Goal: Information Seeking & Learning: Learn about a topic

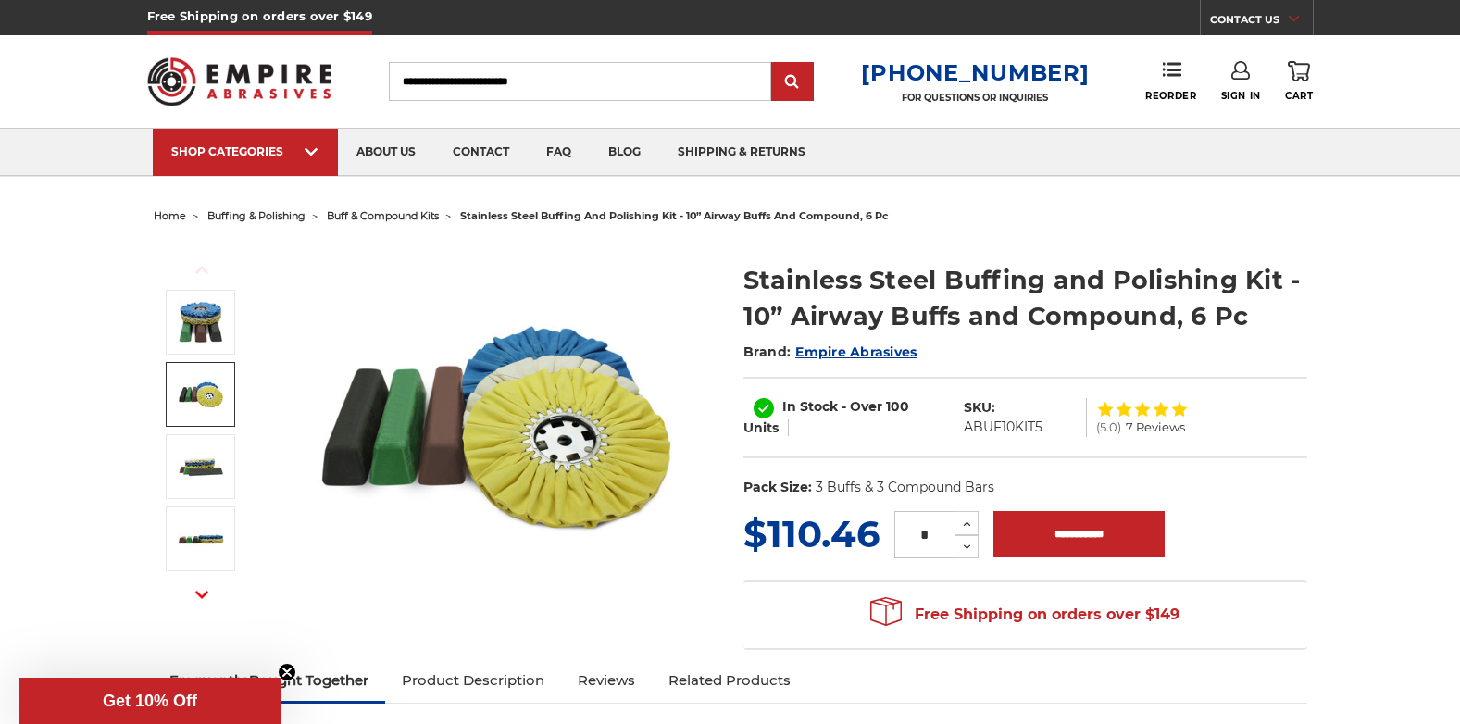
click at [209, 471] on img at bounding box center [201, 466] width 46 height 46
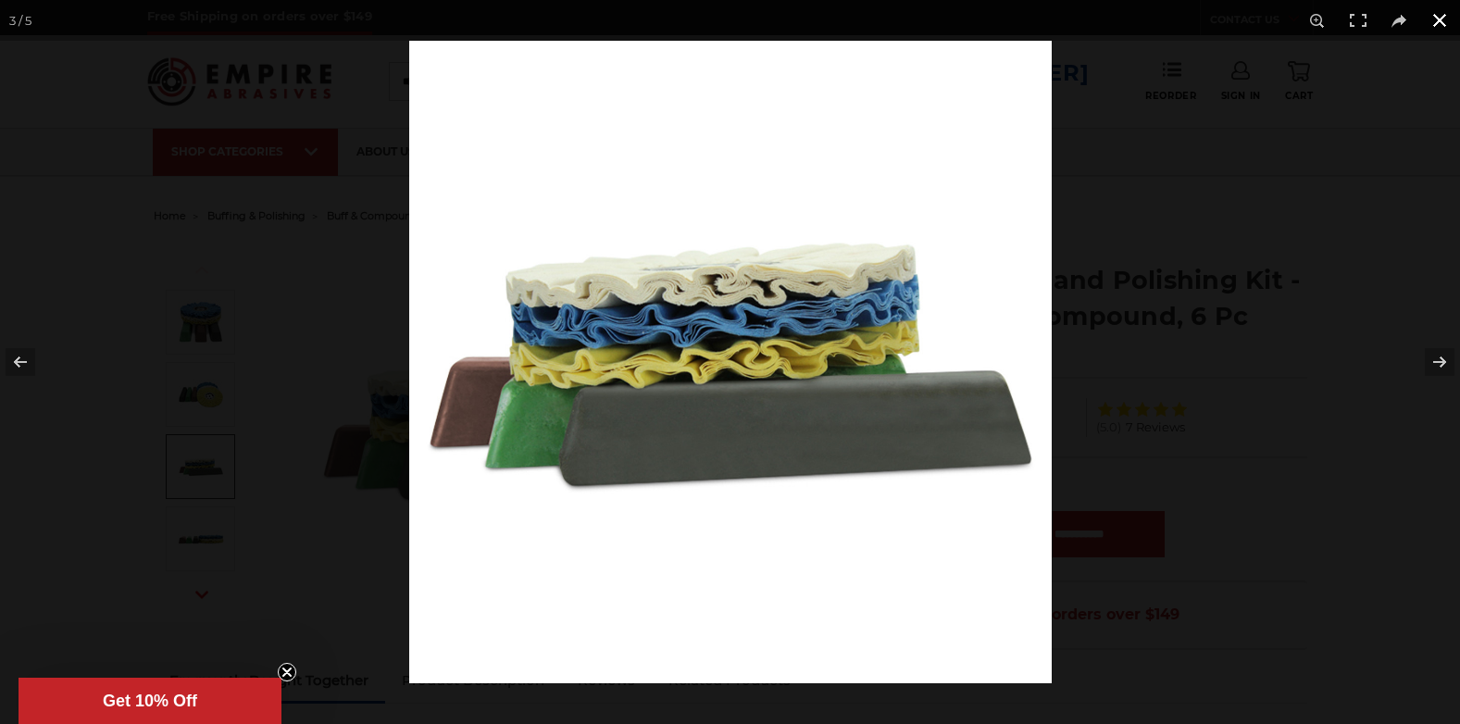
scroll to position [93, 0]
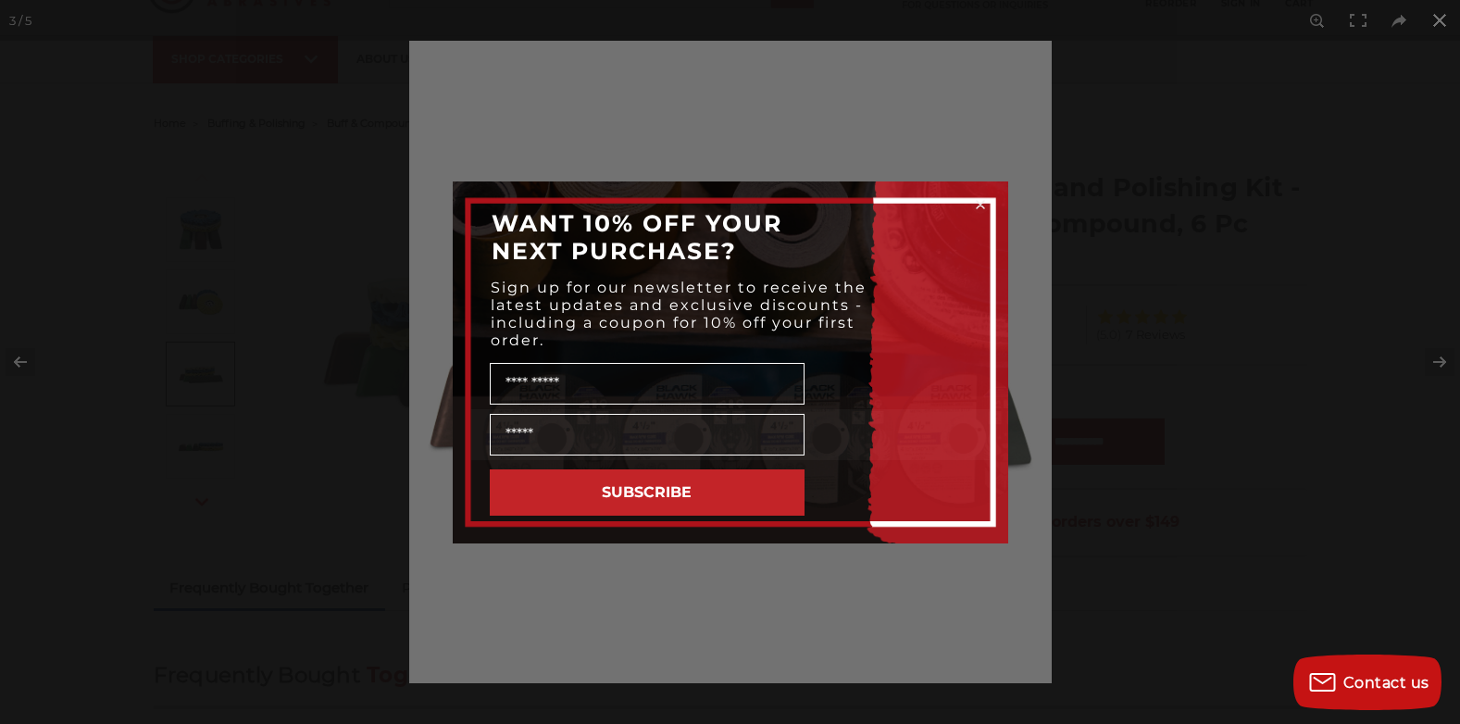
click at [983, 203] on circle "Close dialog" at bounding box center [980, 204] width 18 height 18
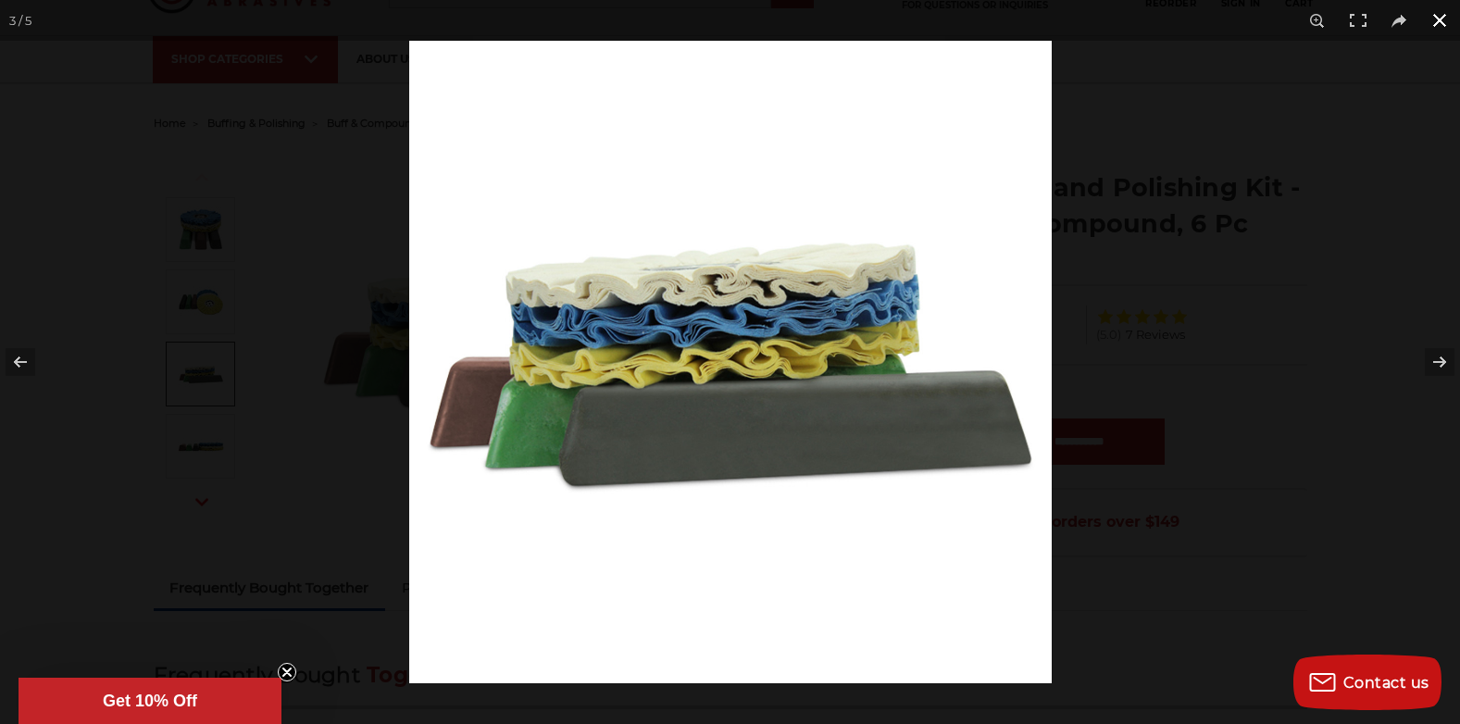
click at [1447, 18] on button at bounding box center [1439, 20] width 41 height 41
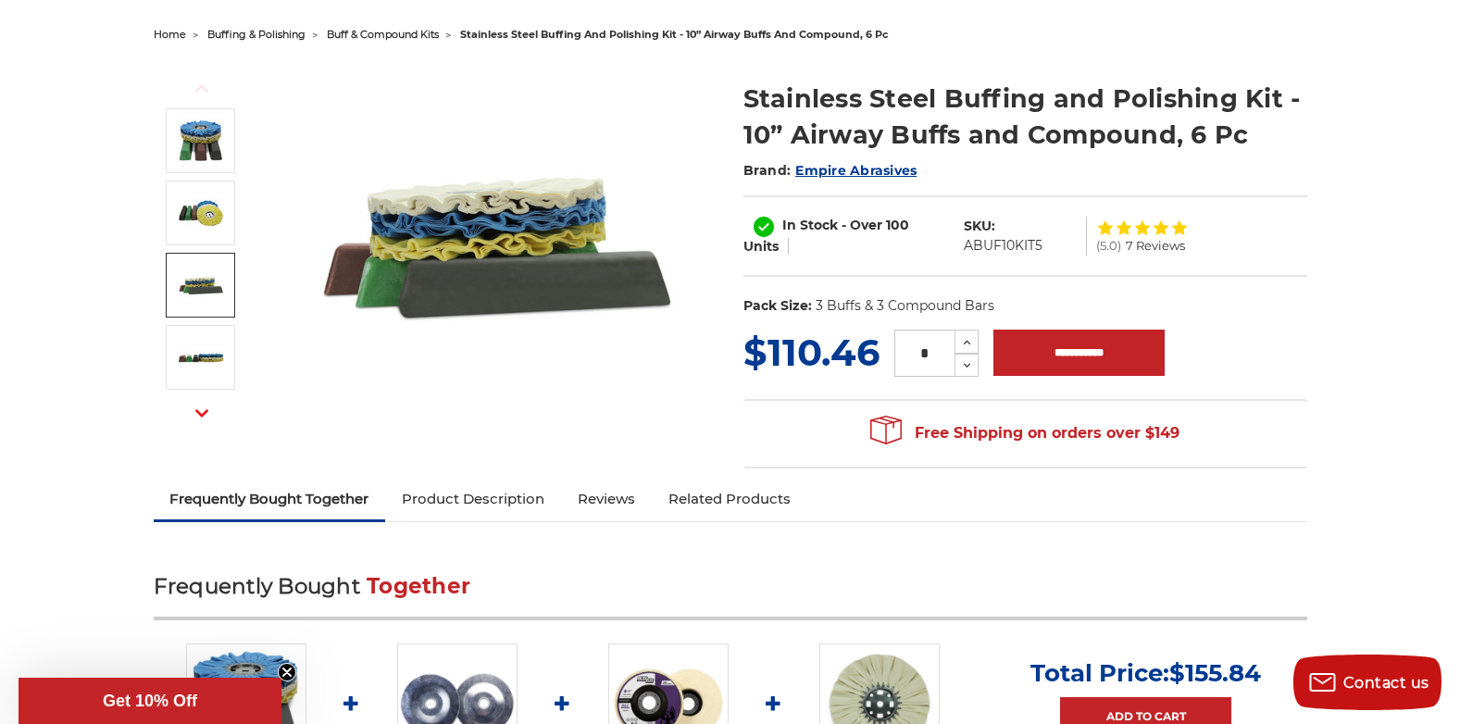
scroll to position [186, 0]
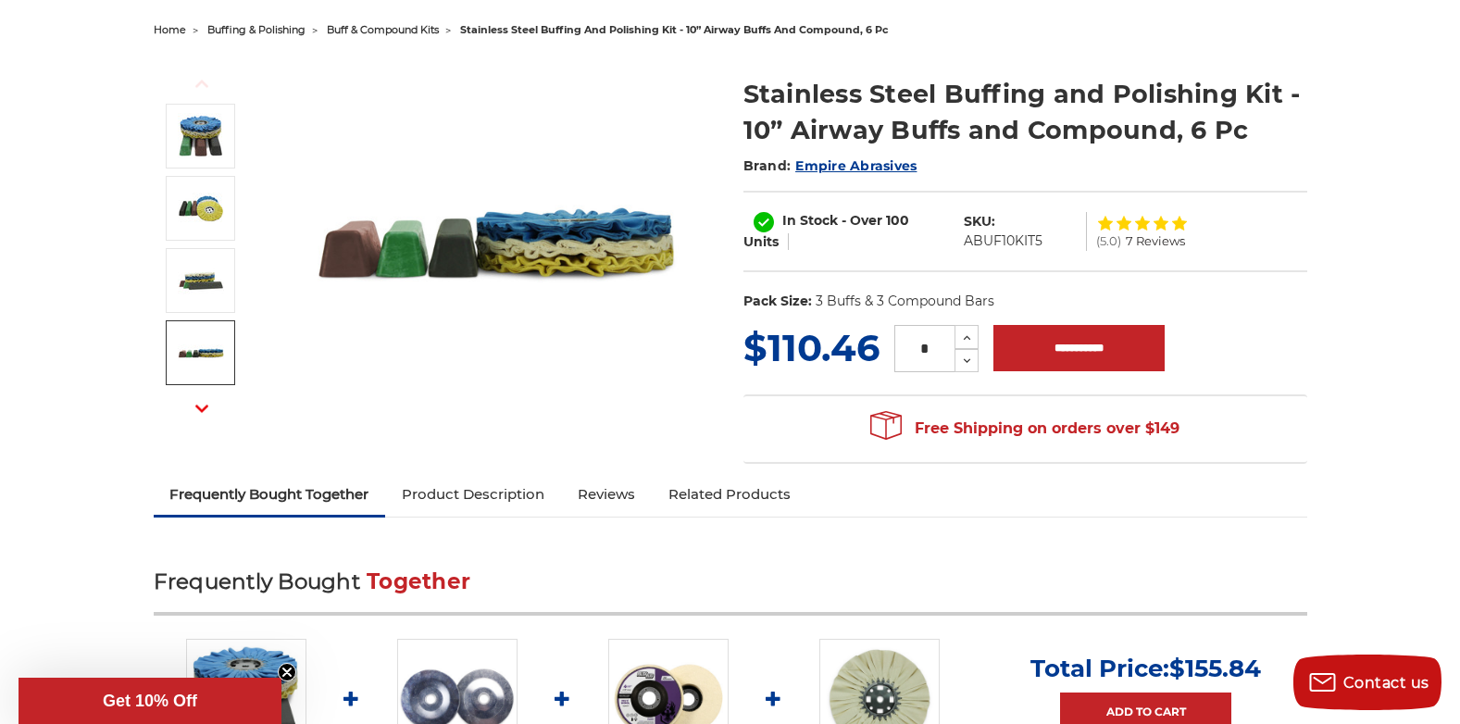
click at [213, 354] on img at bounding box center [201, 353] width 46 height 46
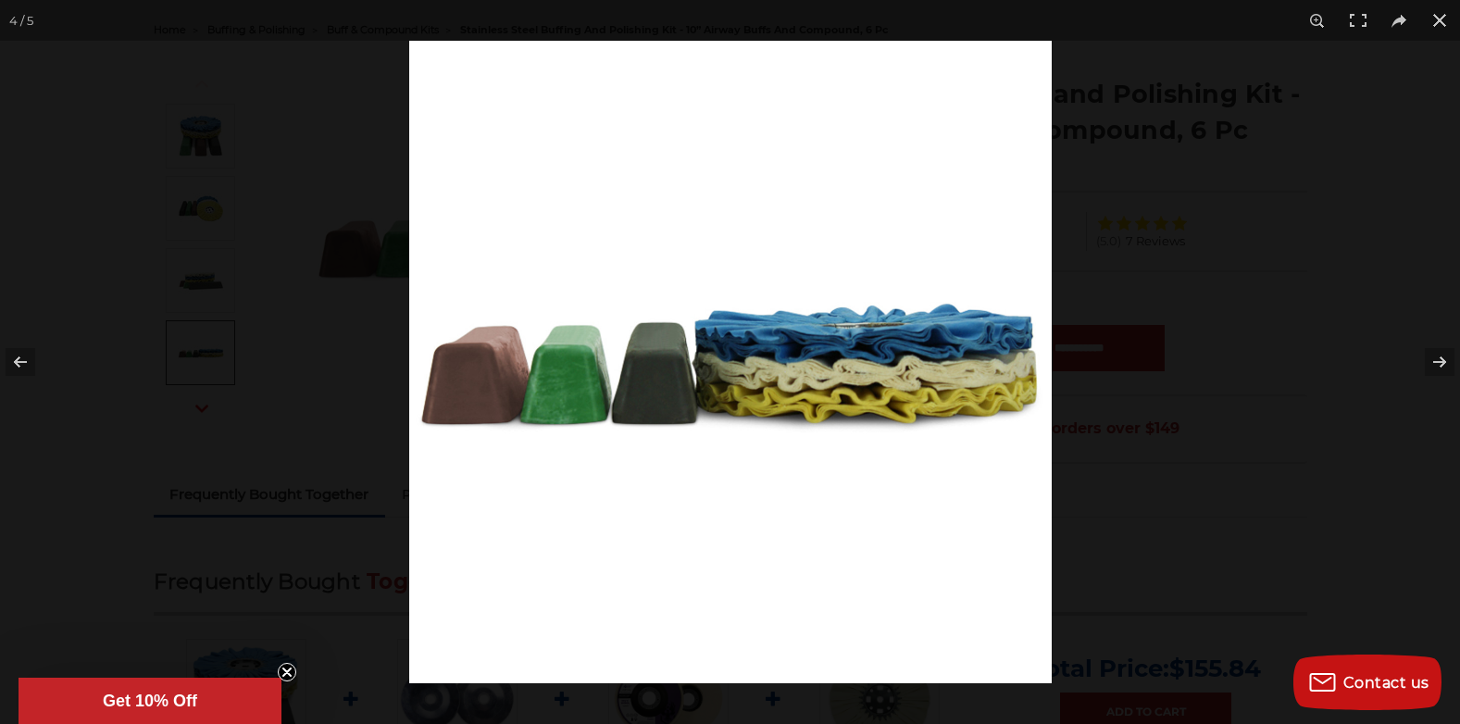
click at [205, 409] on div at bounding box center [730, 362] width 1460 height 724
click at [1440, 25] on button at bounding box center [1439, 20] width 41 height 41
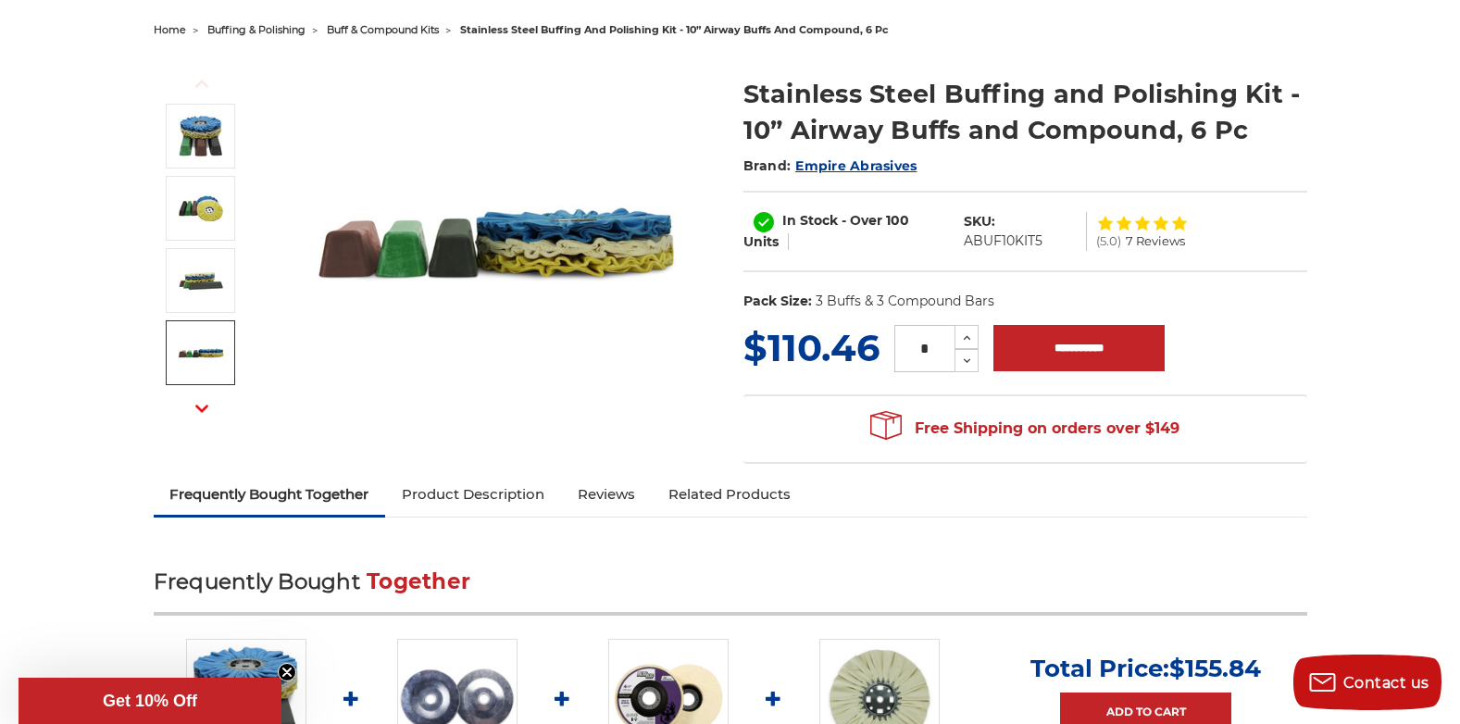
click at [206, 411] on icon "button" at bounding box center [201, 408] width 13 height 13
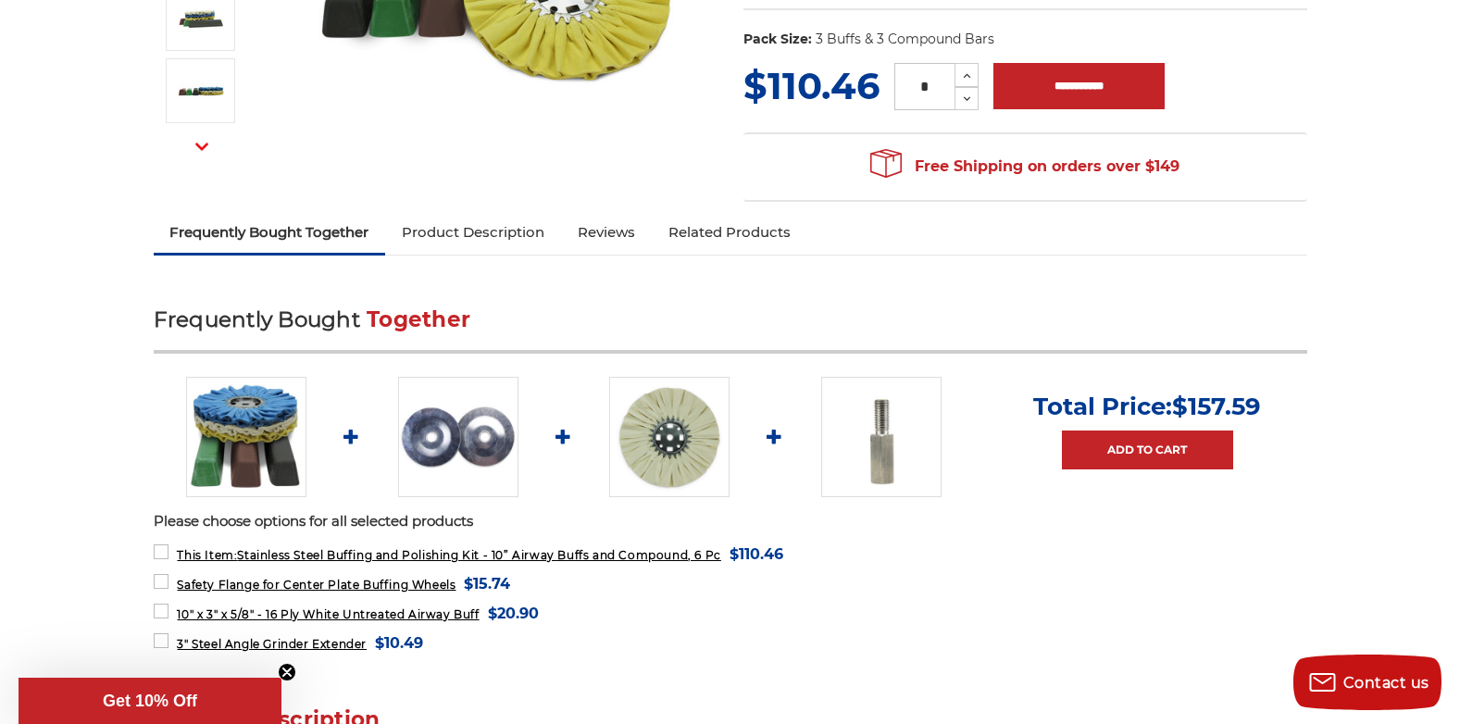
scroll to position [185, 0]
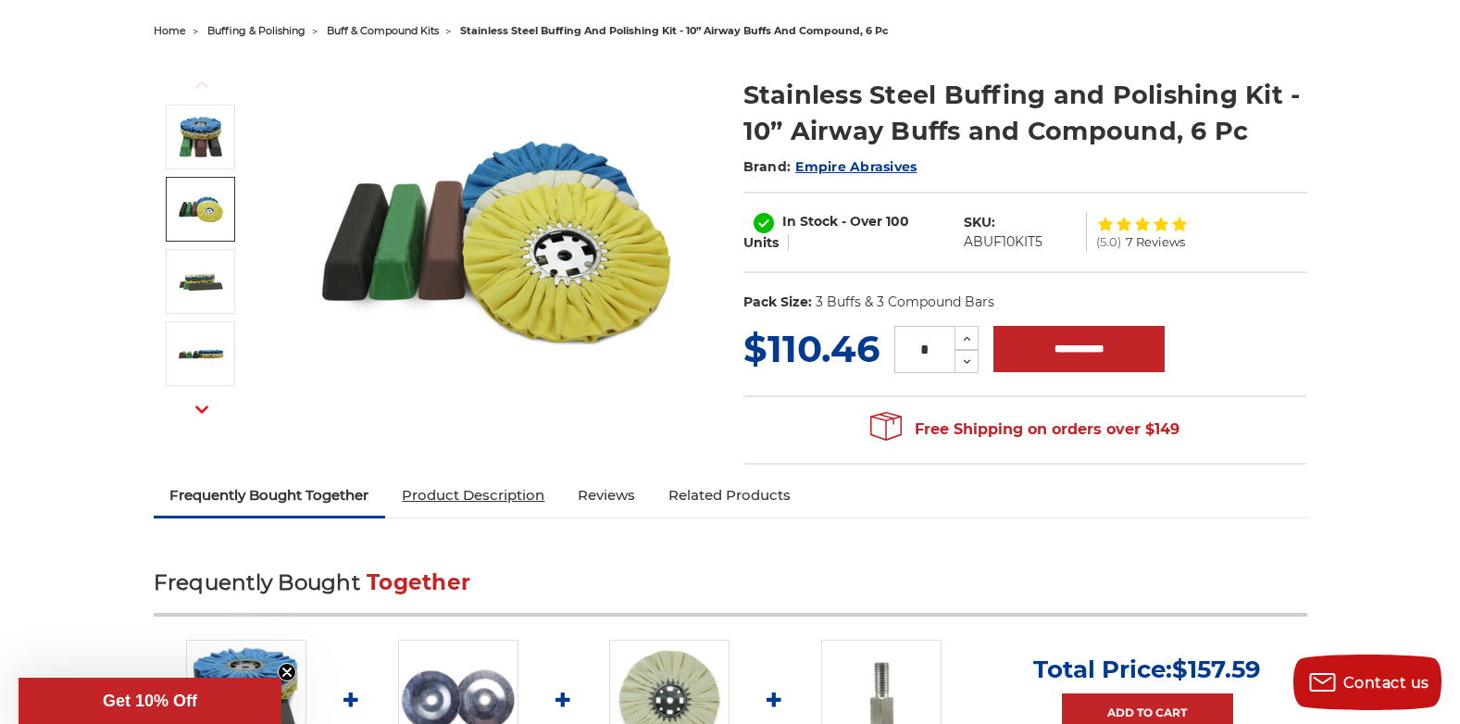
drag, startPoint x: 486, startPoint y: 472, endPoint x: 484, endPoint y: 484, distance: 12.2
click at [487, 472] on div "Previous Next Stainless Steel Buffing and Polishing Kit - 10” Airway Buffs and …" at bounding box center [730, 259] width 1179 height 431
click at [523, 492] on link "Product Description" at bounding box center [473, 495] width 176 height 41
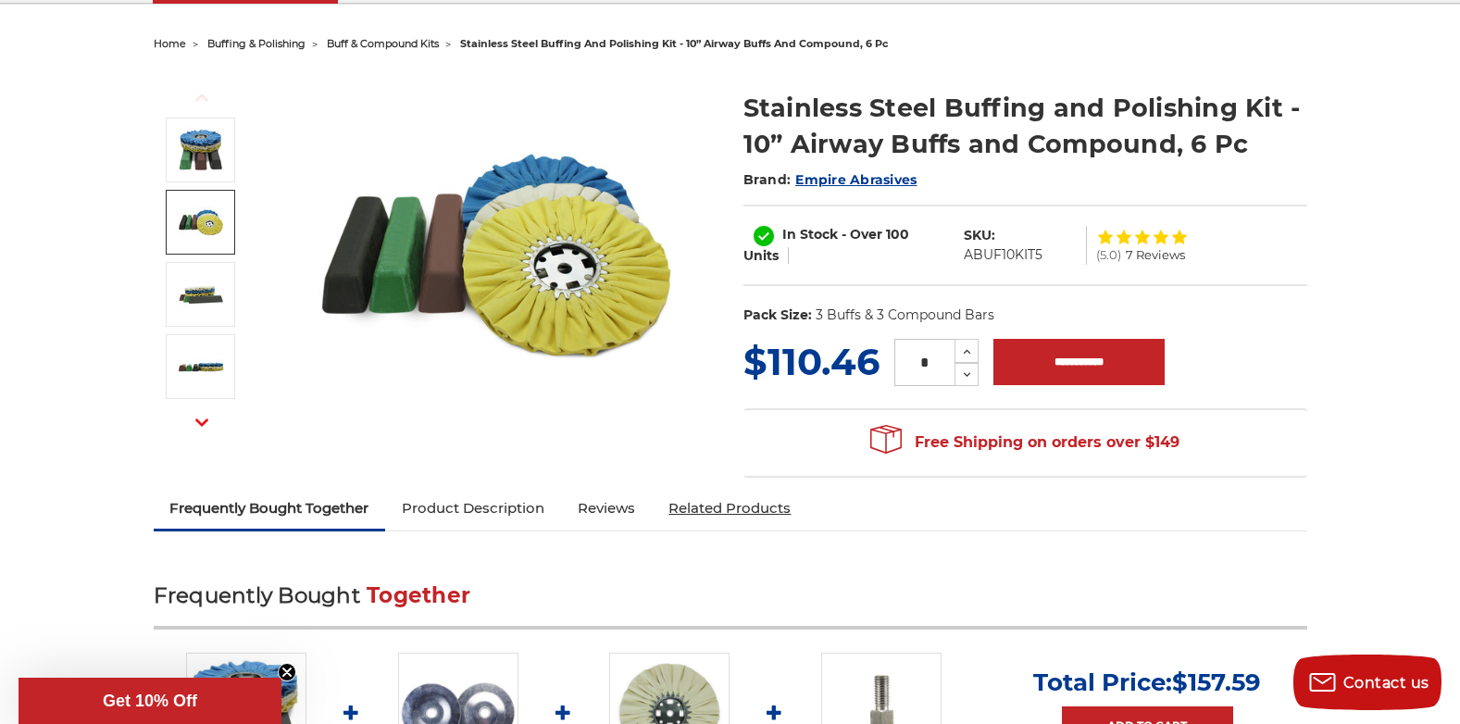
scroll to position [0, 0]
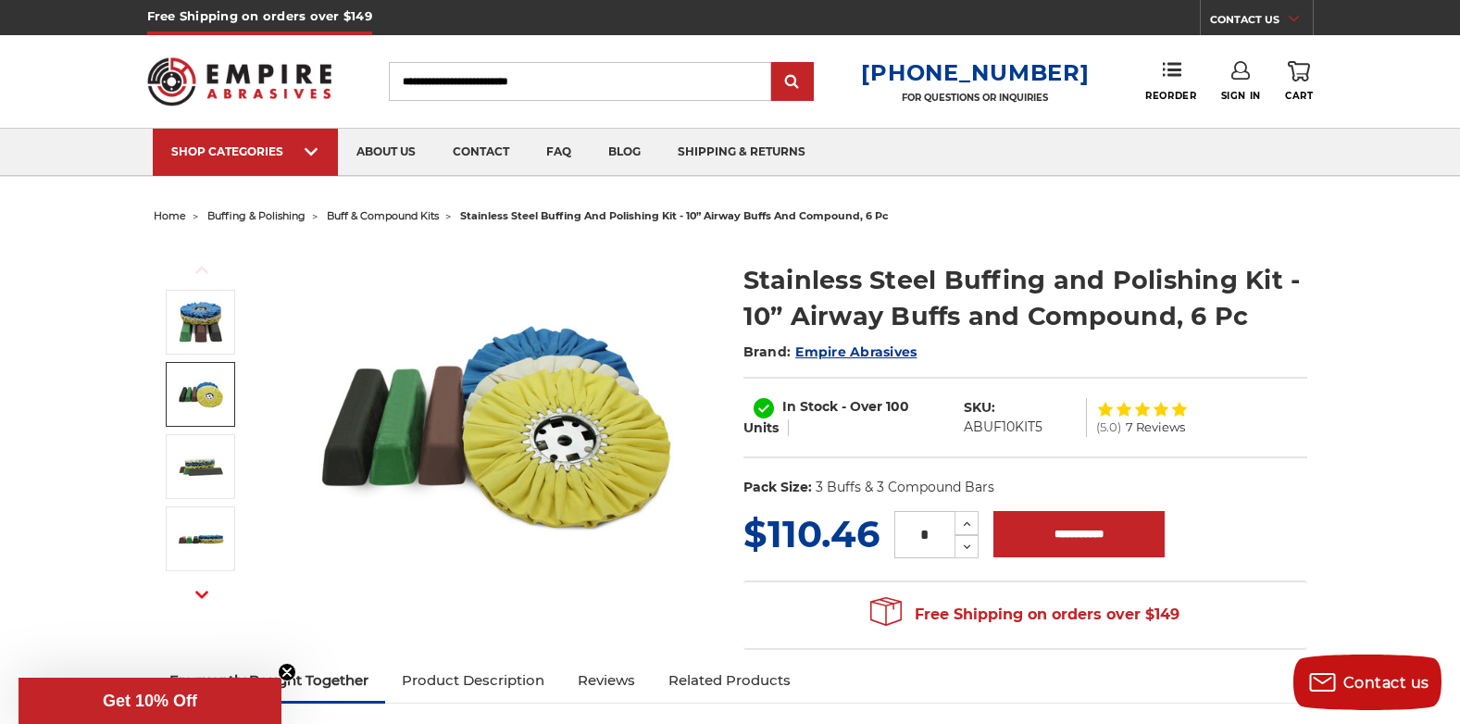
drag, startPoint x: 1394, startPoint y: 443, endPoint x: 1441, endPoint y: 444, distance: 46.3
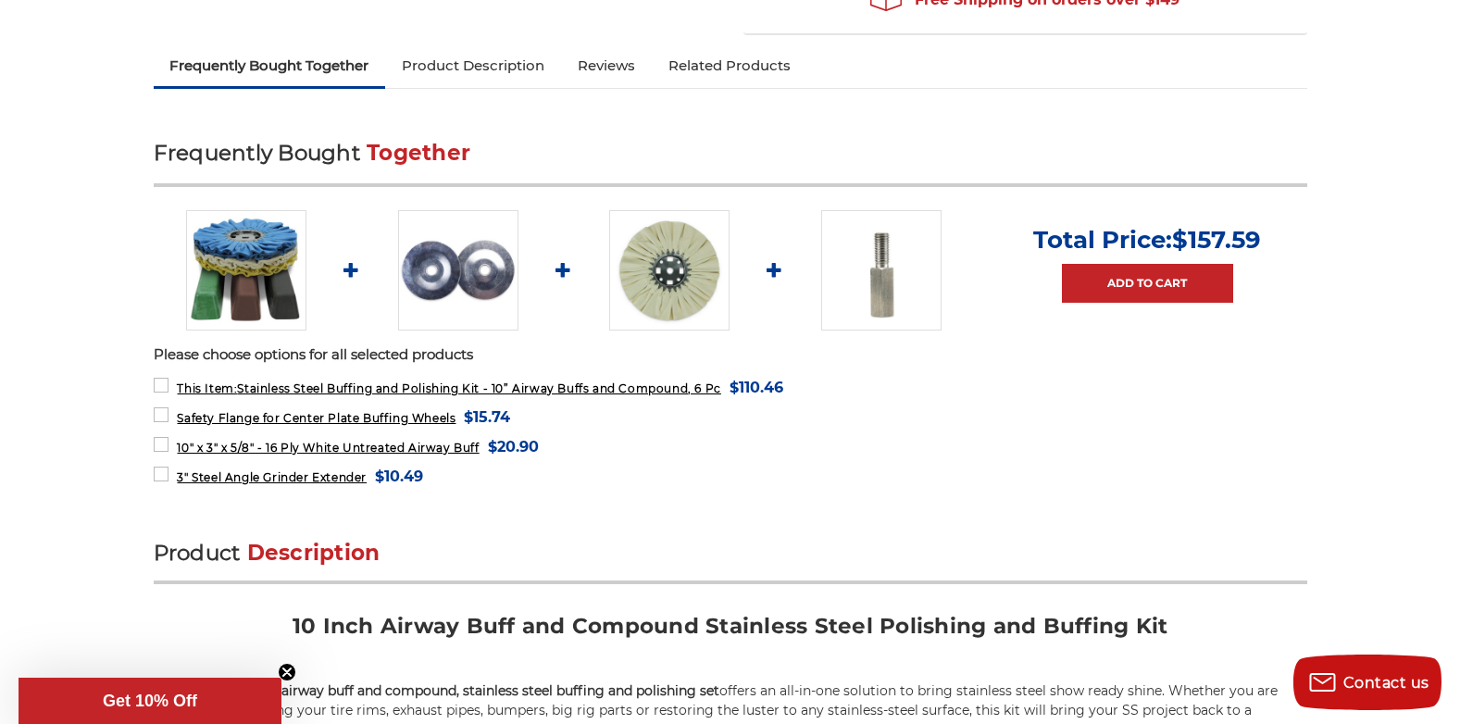
scroll to position [463, 0]
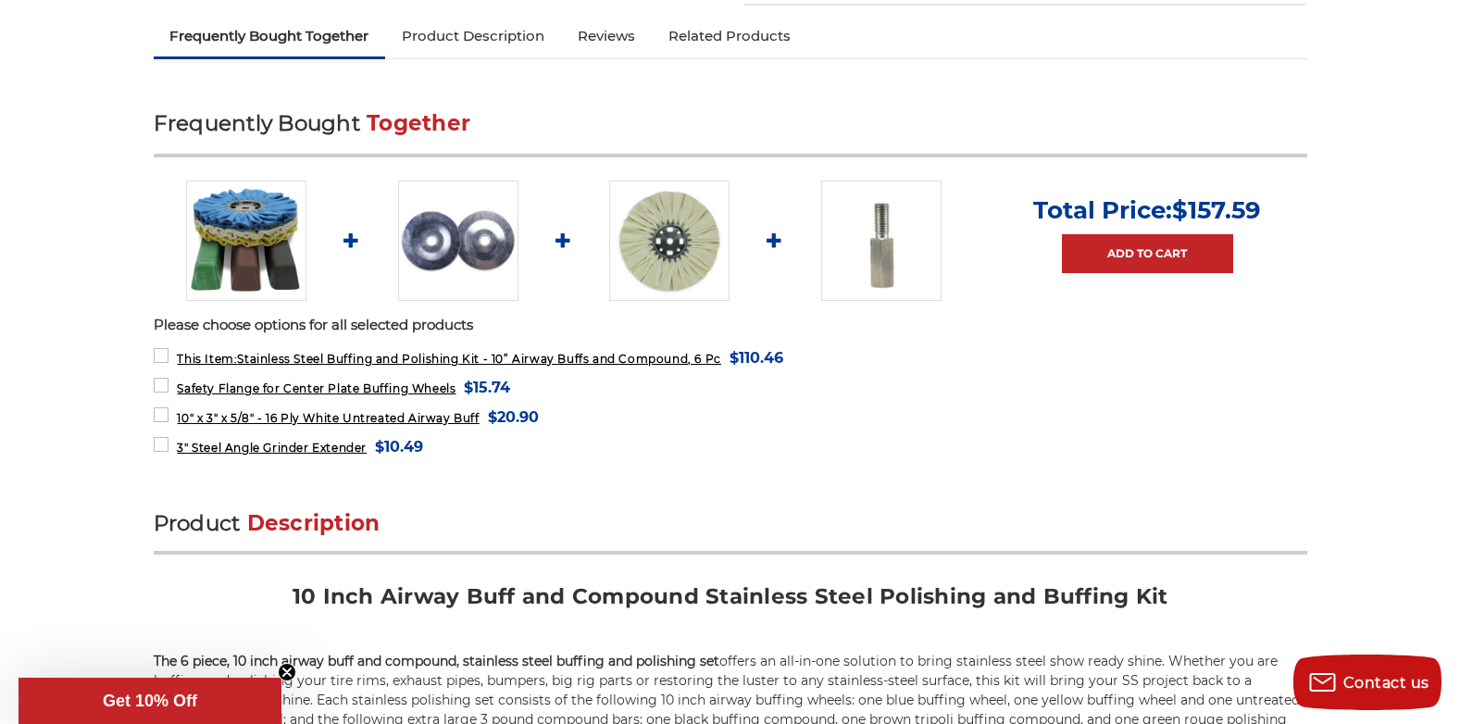
scroll to position [648, 0]
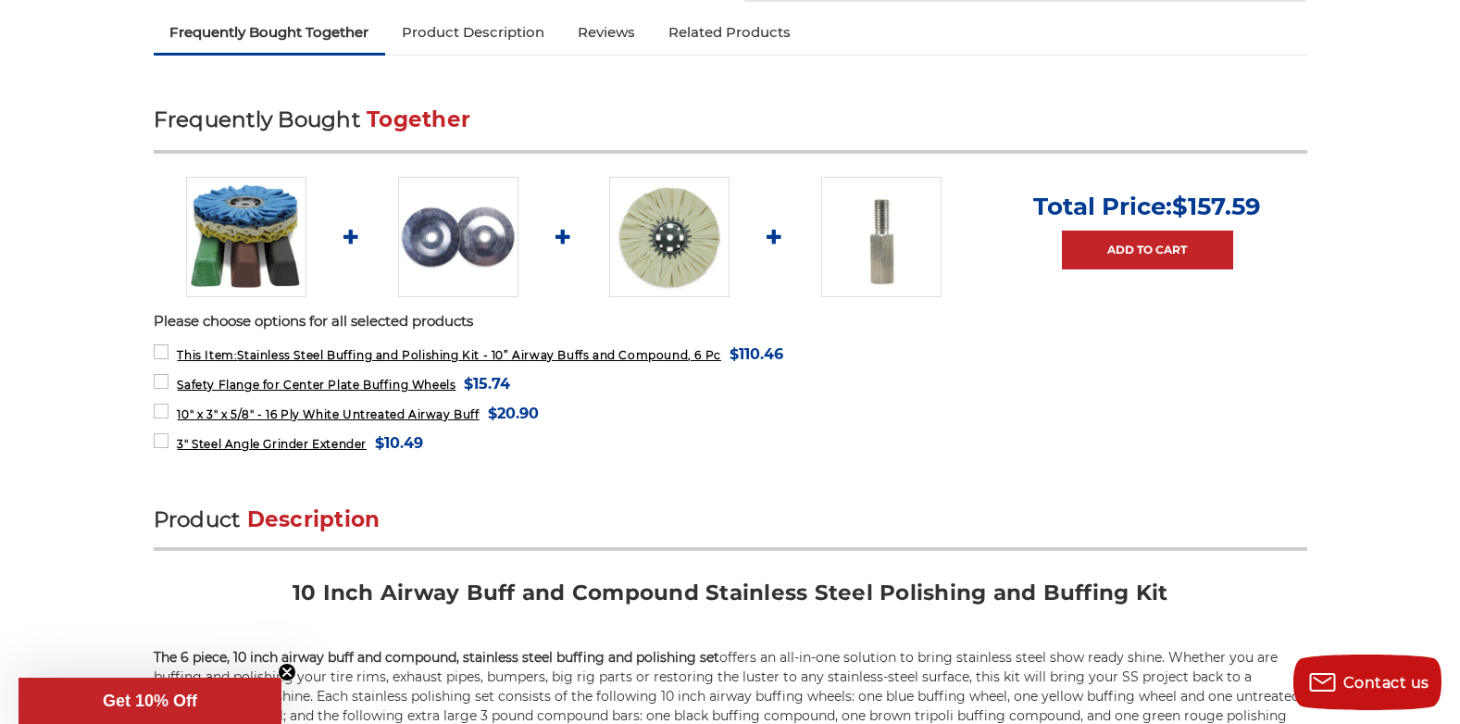
click at [888, 243] on img at bounding box center [881, 237] width 120 height 120
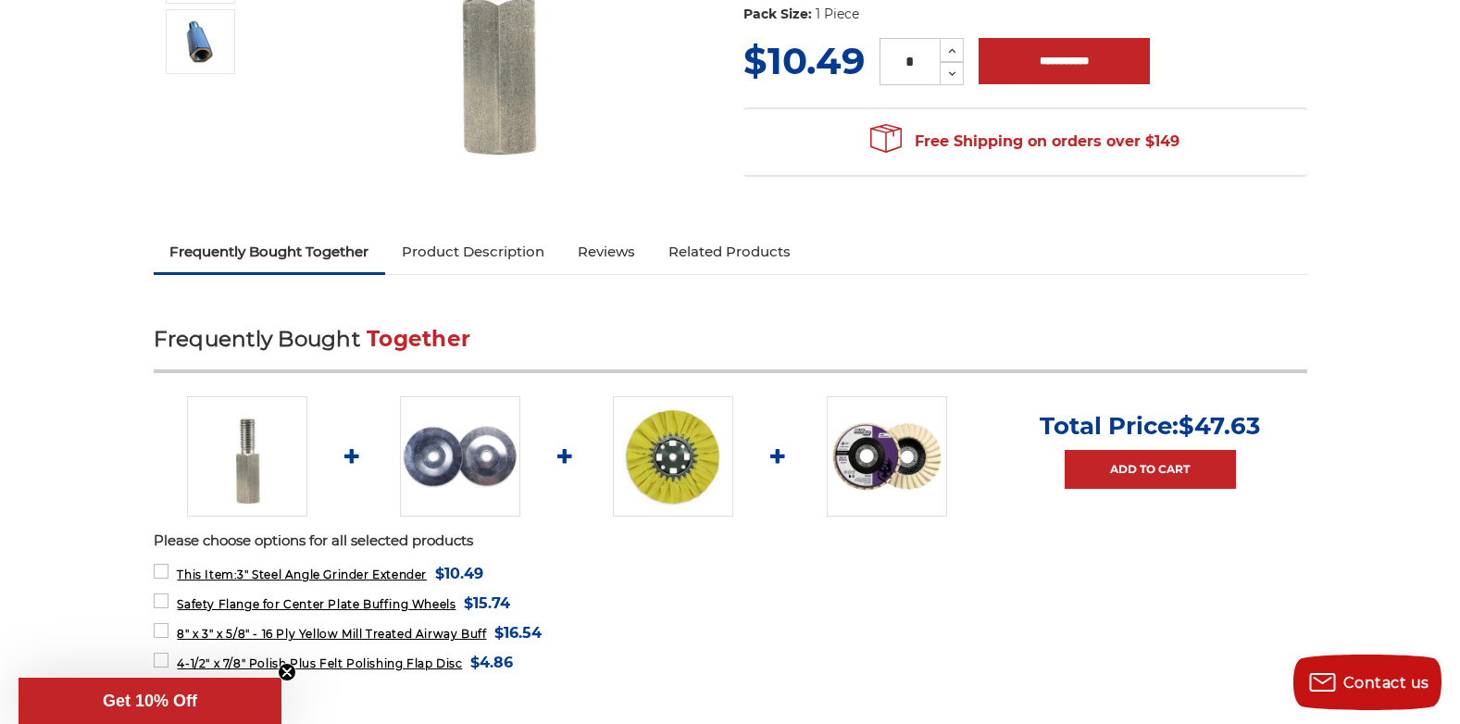
scroll to position [555, 0]
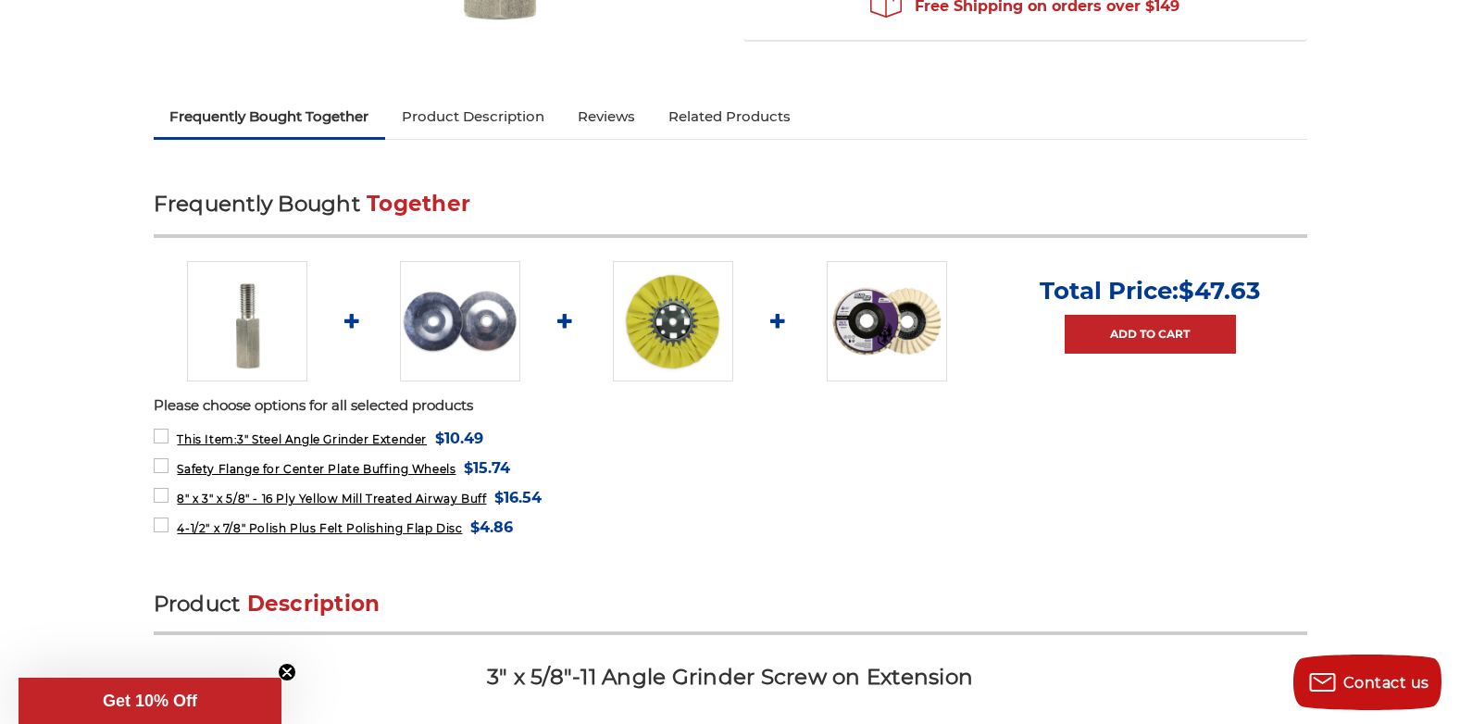
click at [464, 343] on img at bounding box center [460, 321] width 120 height 120
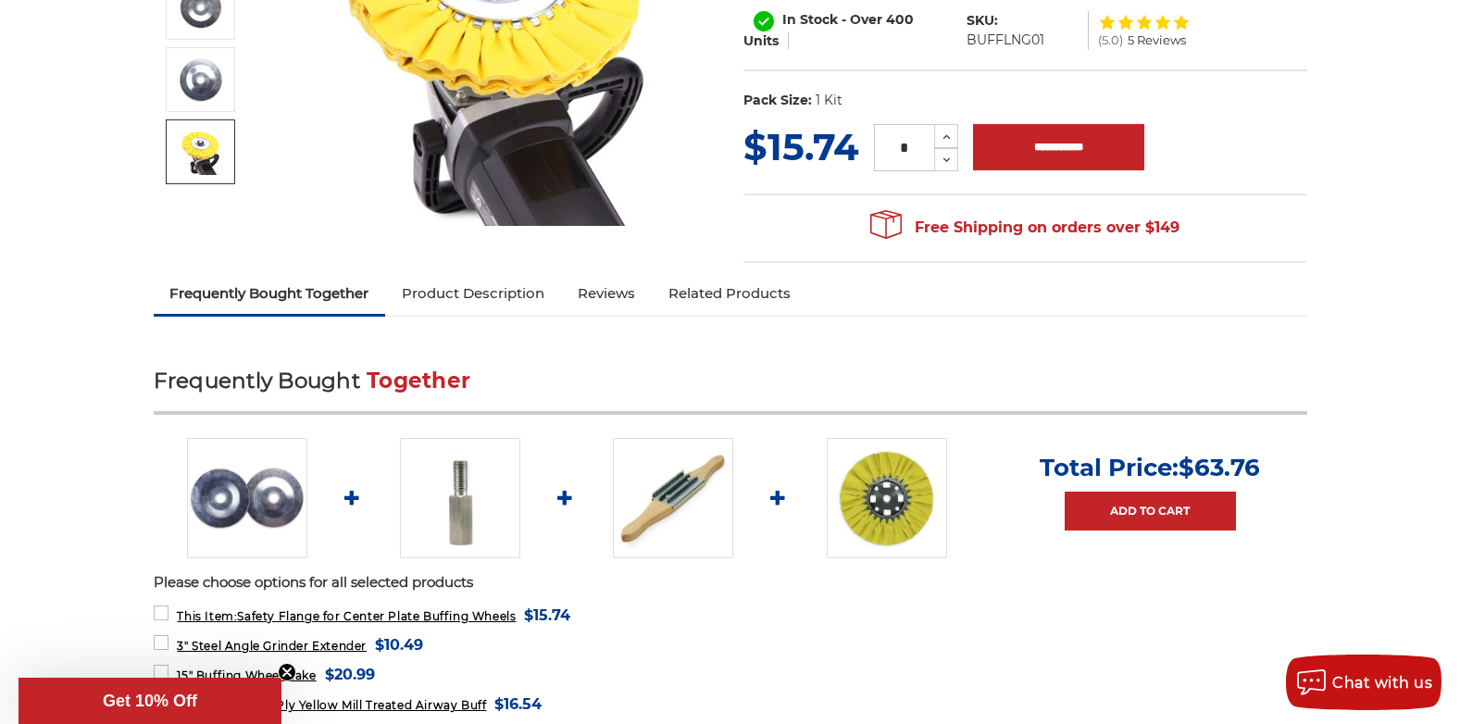
scroll to position [648, 0]
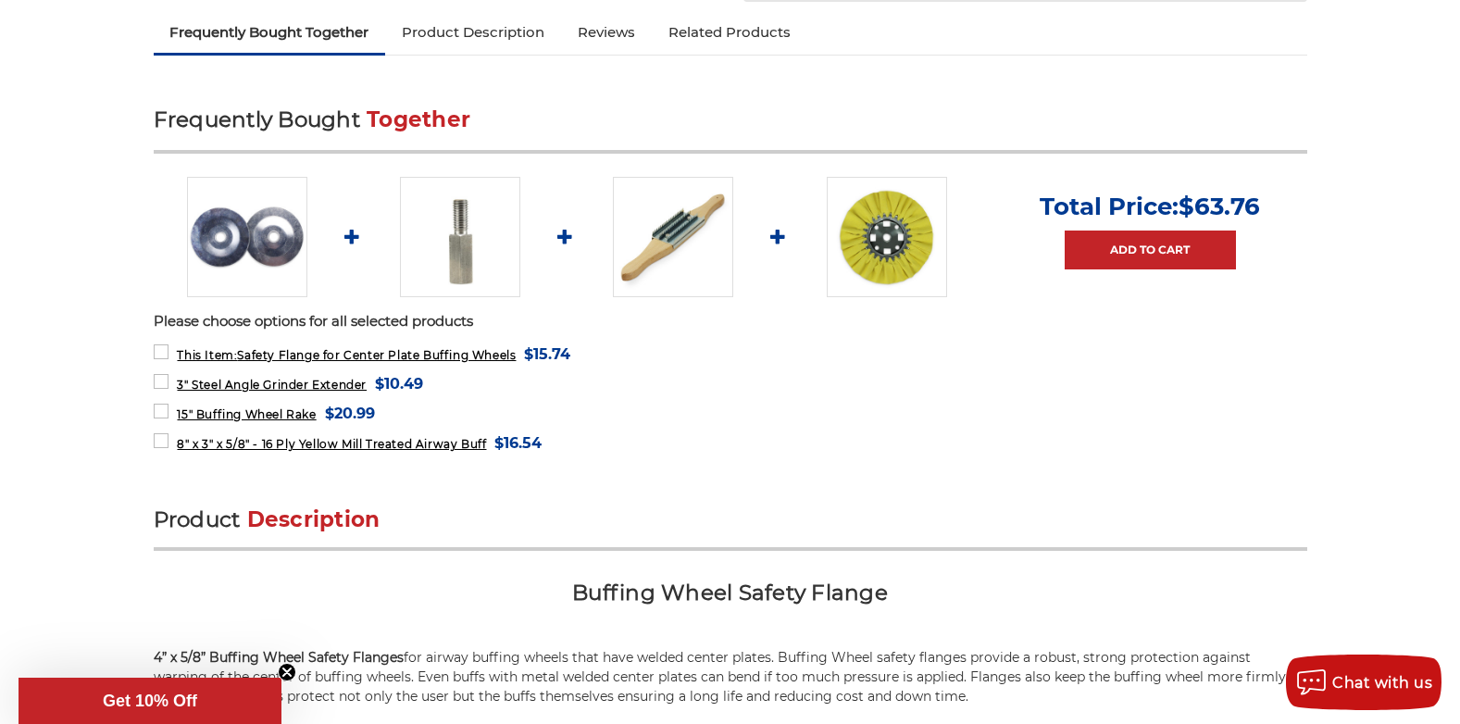
click at [668, 225] on img at bounding box center [673, 237] width 120 height 120
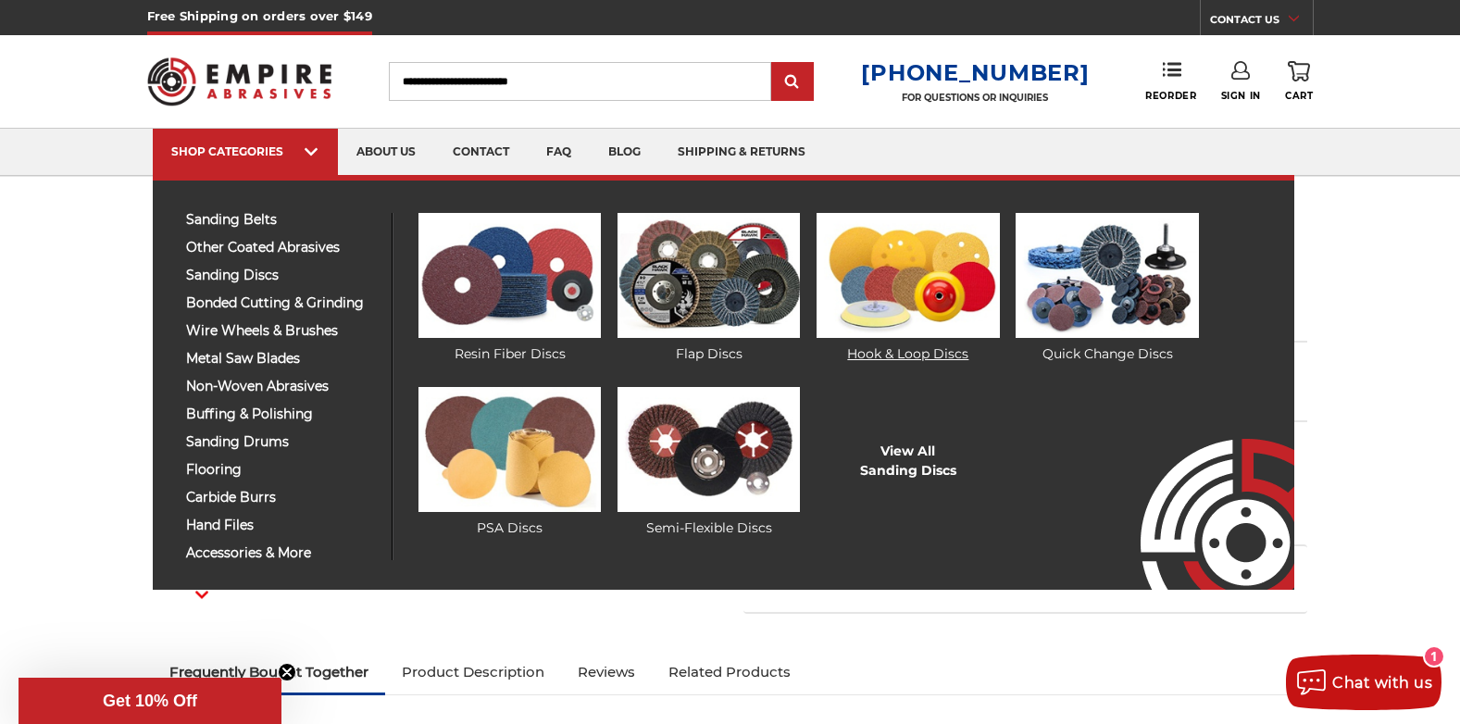
click at [953, 291] on img at bounding box center [908, 275] width 182 height 125
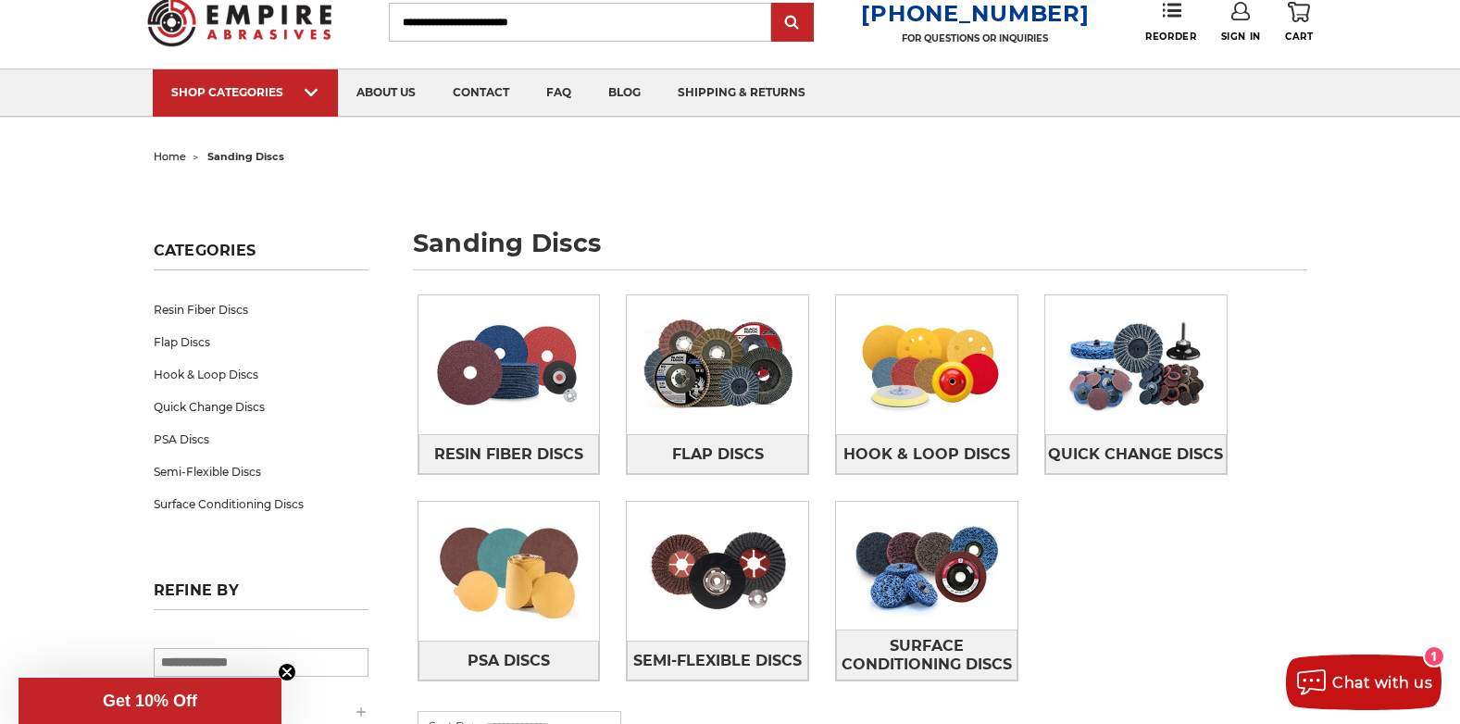
scroll to position [93, 0]
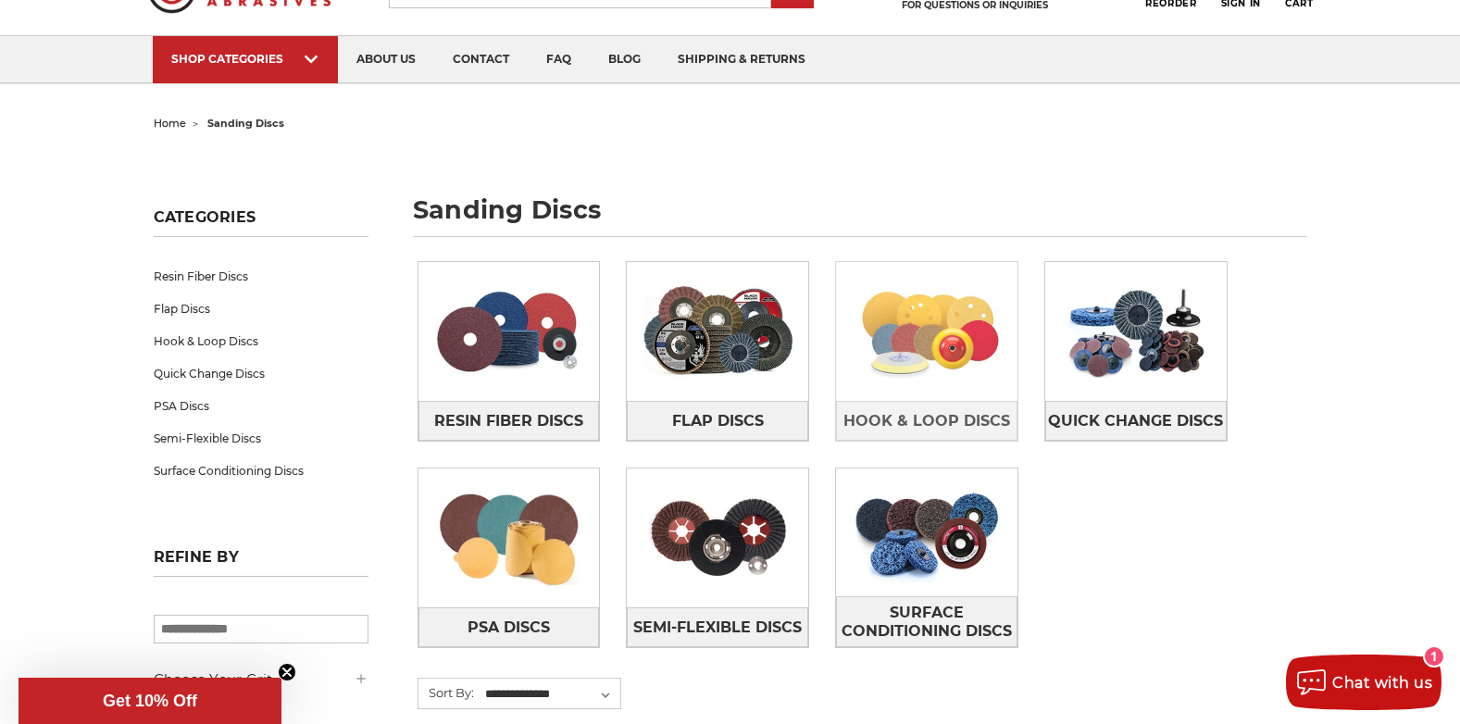
click at [868, 308] on img at bounding box center [926, 332] width 181 height 128
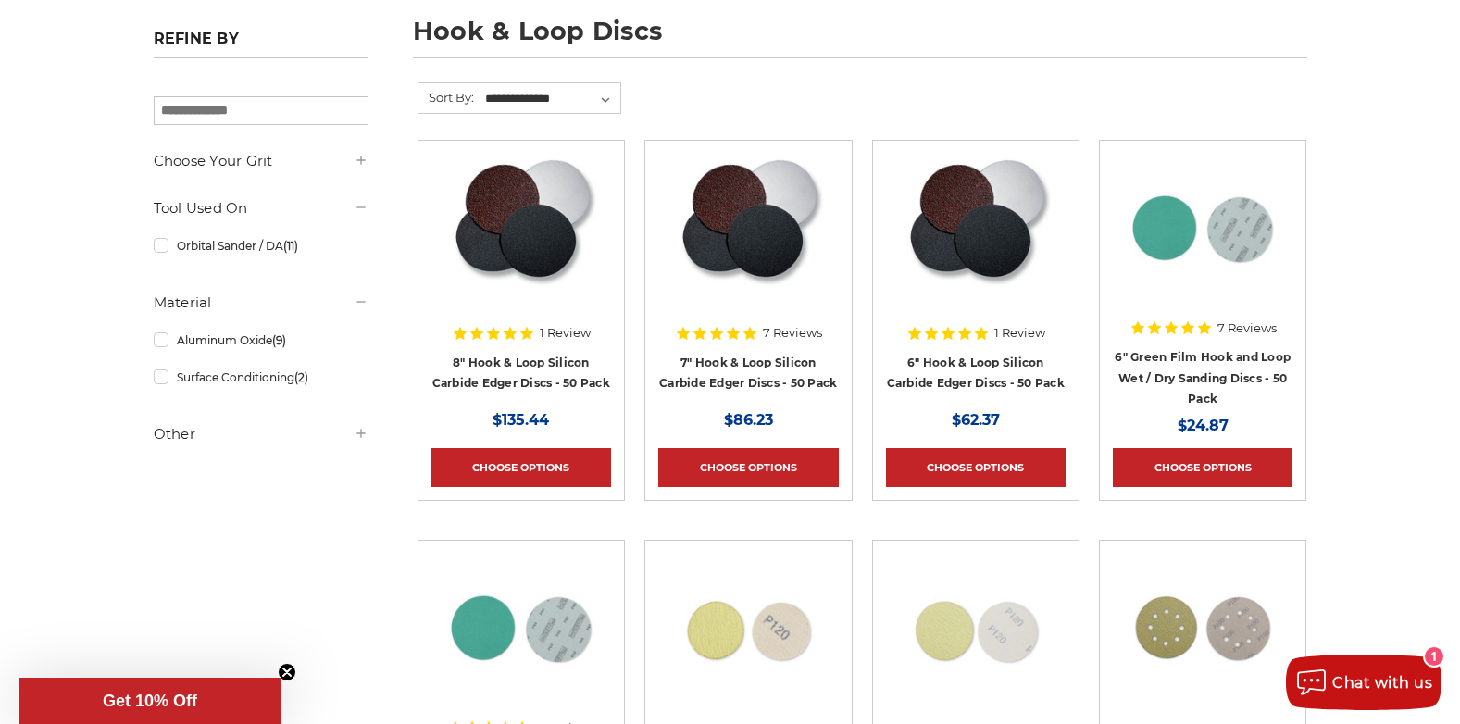
scroll to position [278, 0]
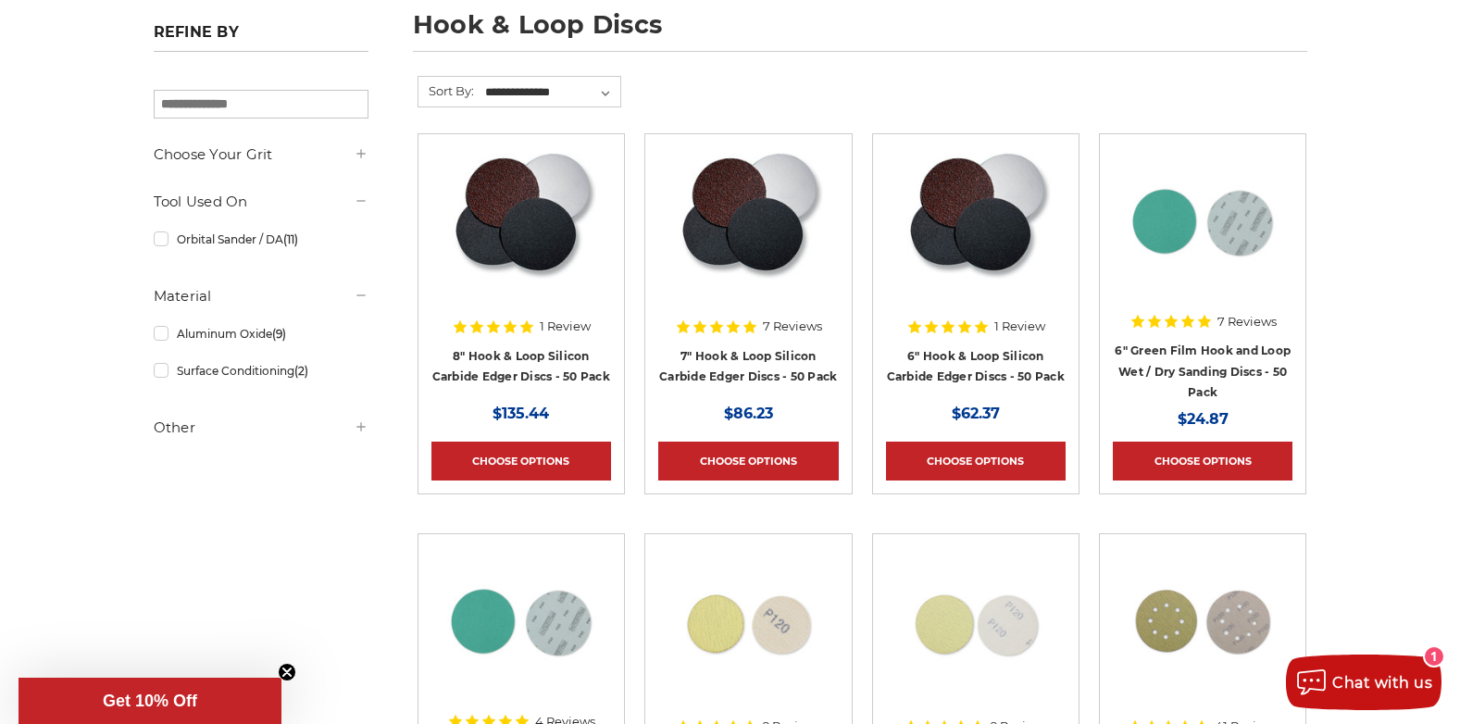
click at [499, 231] on img at bounding box center [521, 221] width 150 height 148
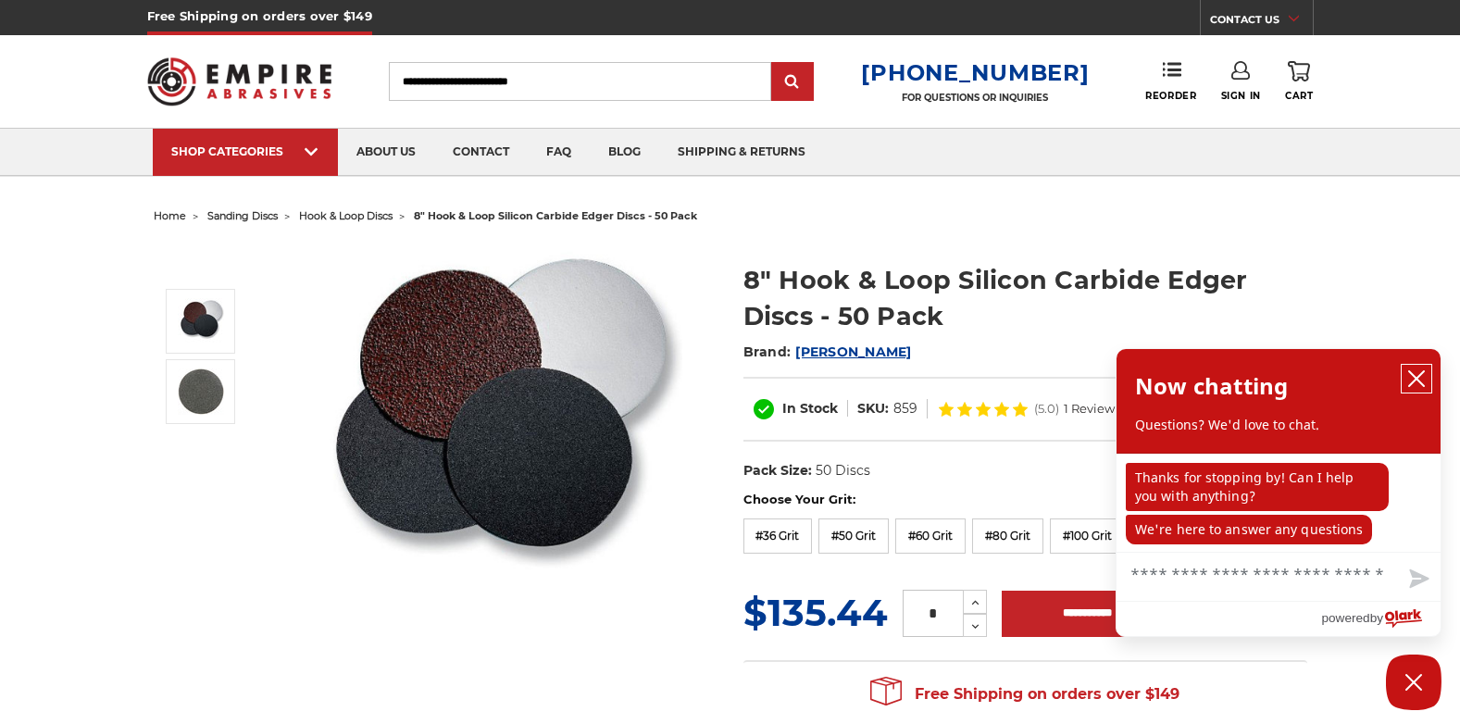
click at [1417, 374] on icon "close chatbox" at bounding box center [1416, 378] width 19 height 19
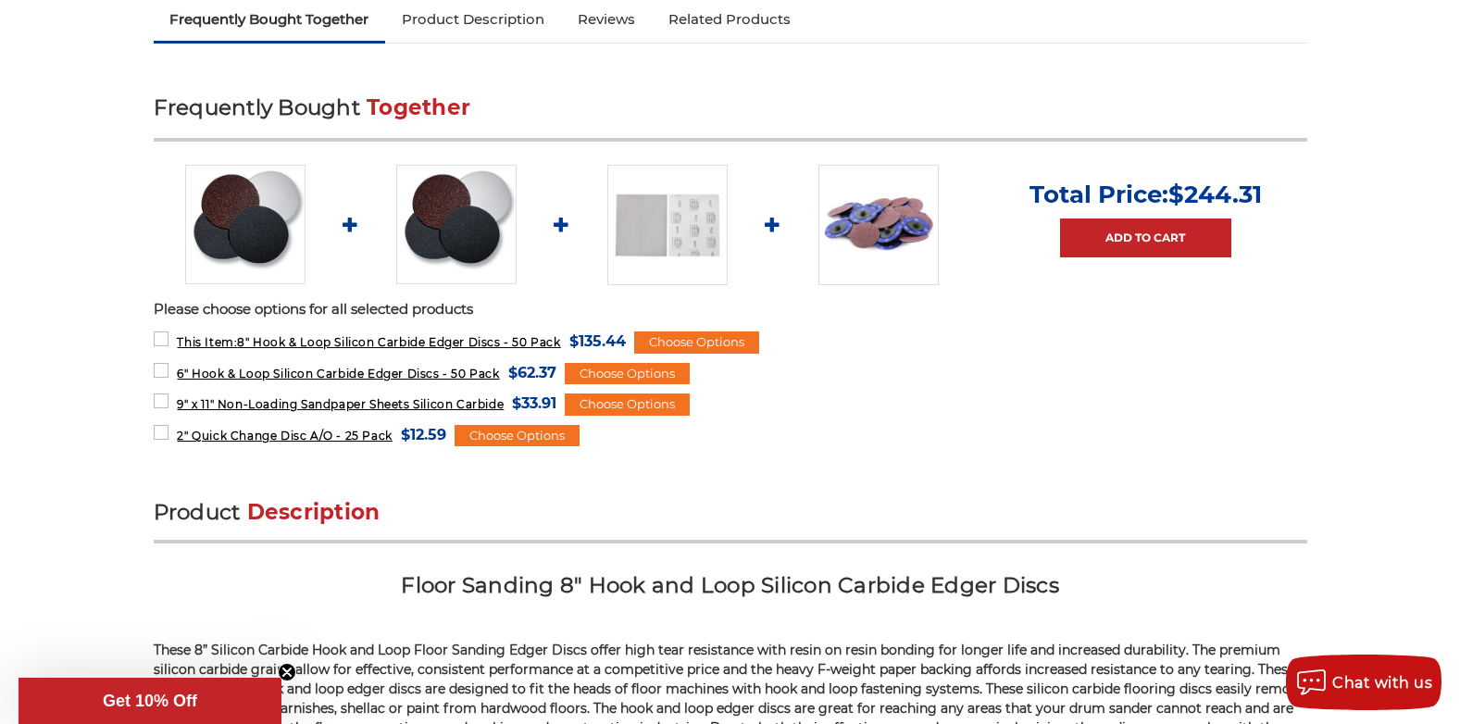
scroll to position [741, 0]
